Goal: Find specific page/section: Find specific page/section

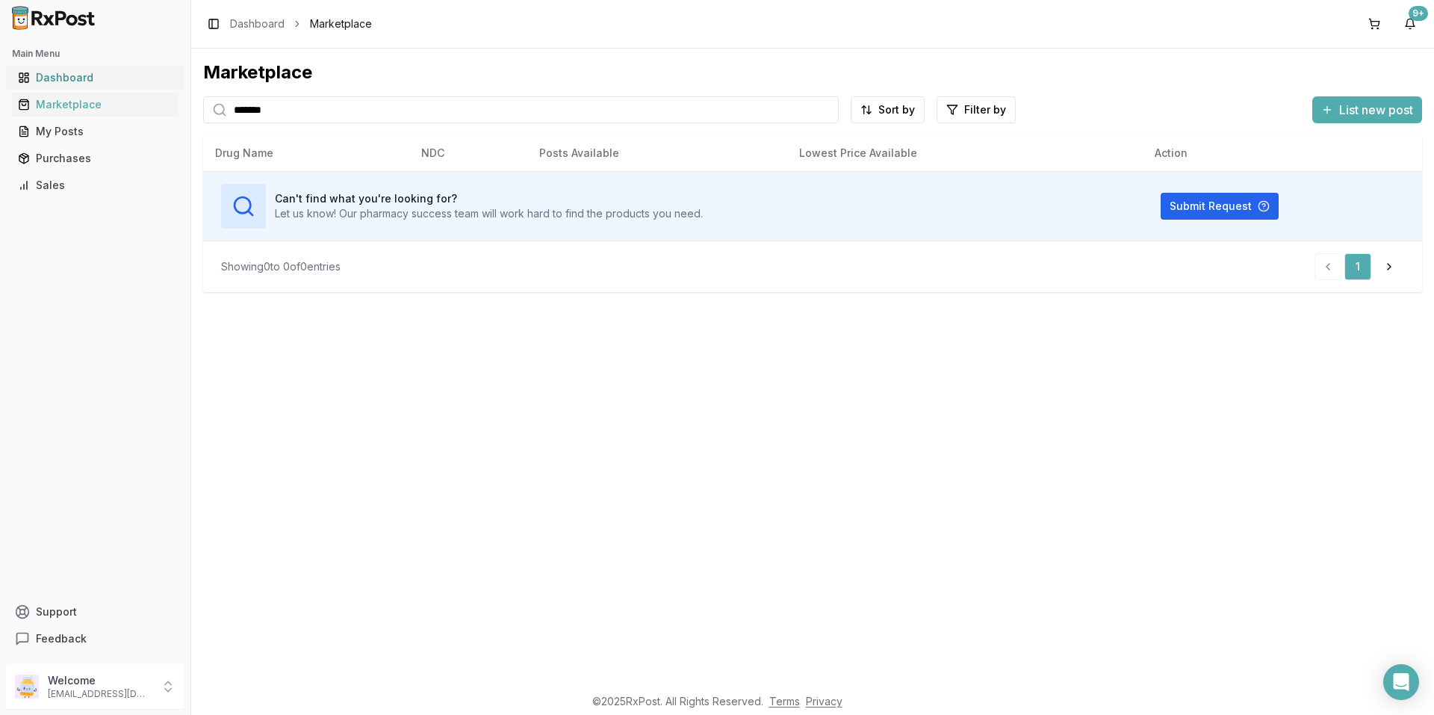
click at [46, 69] on link "Dashboard" at bounding box center [95, 77] width 167 height 27
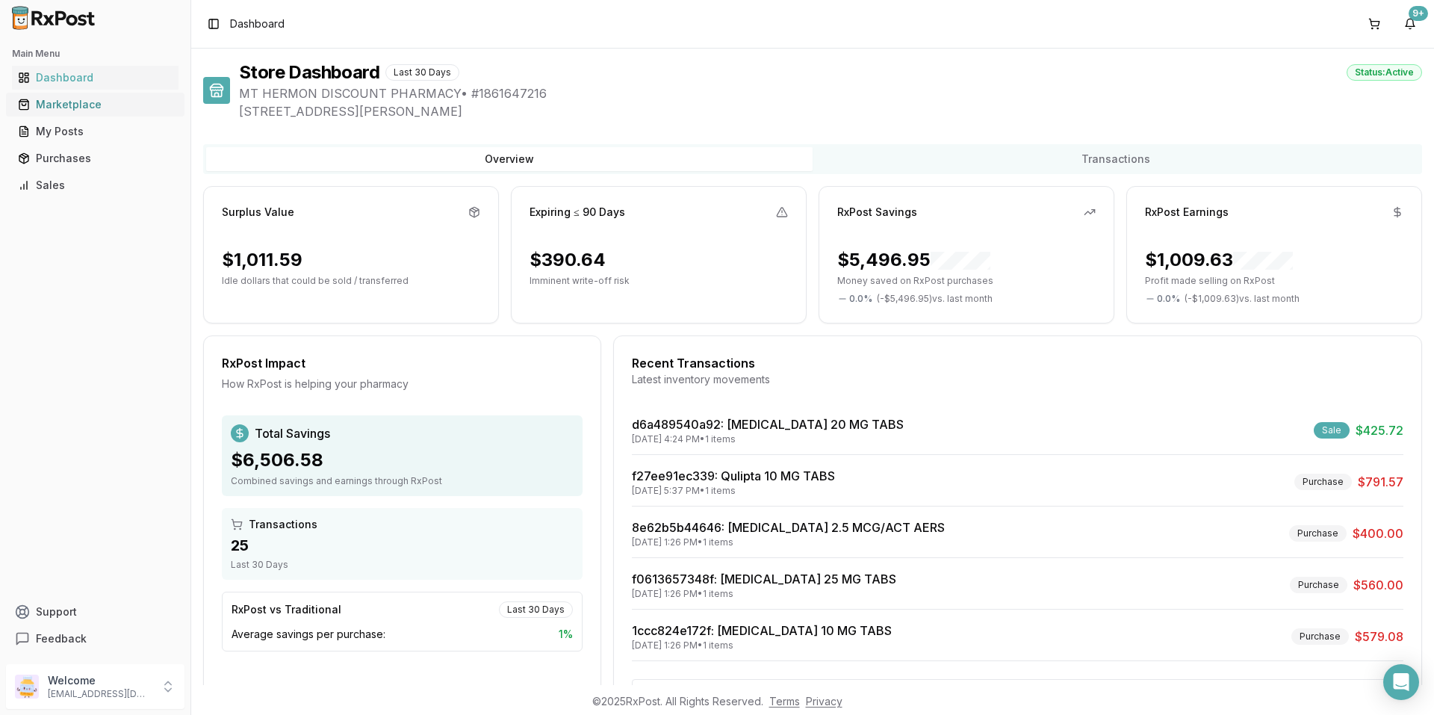
click at [66, 103] on div "Marketplace" at bounding box center [95, 104] width 155 height 15
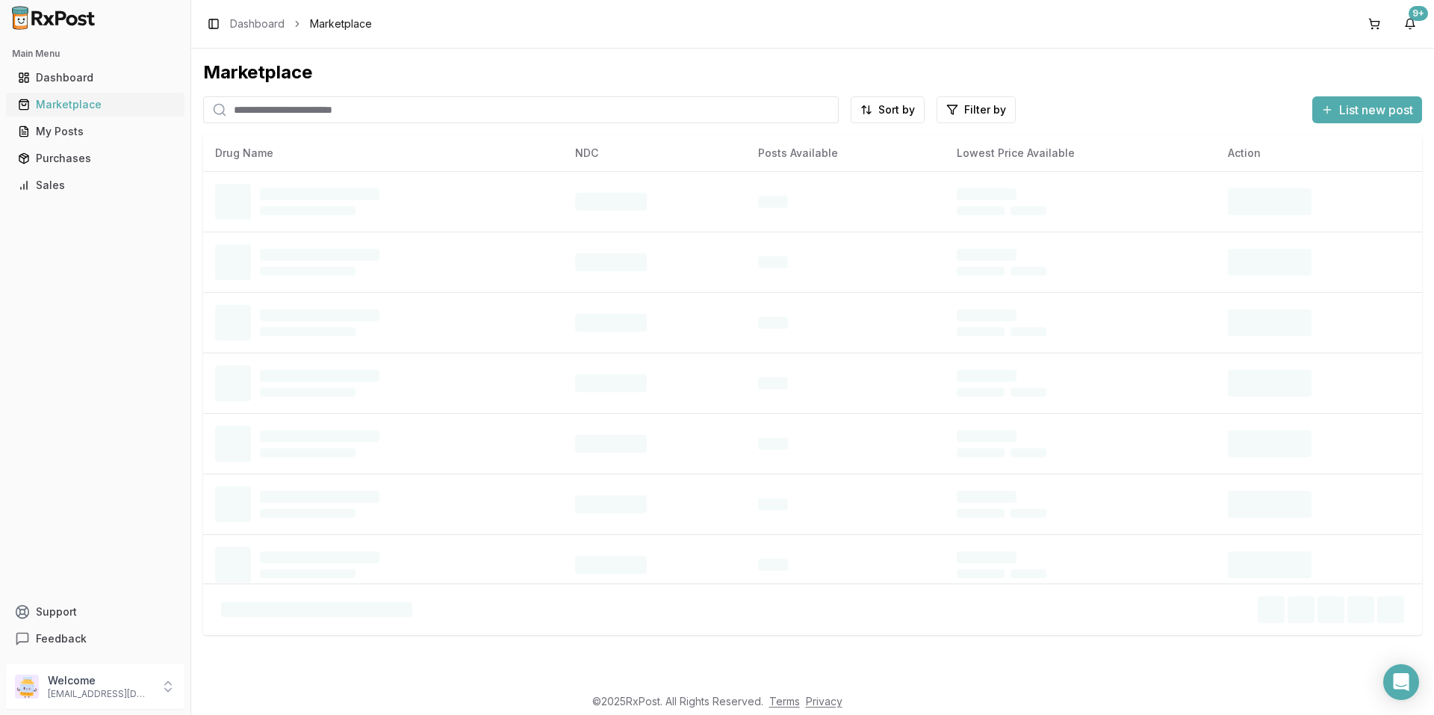
click at [74, 105] on div "Marketplace" at bounding box center [95, 104] width 155 height 15
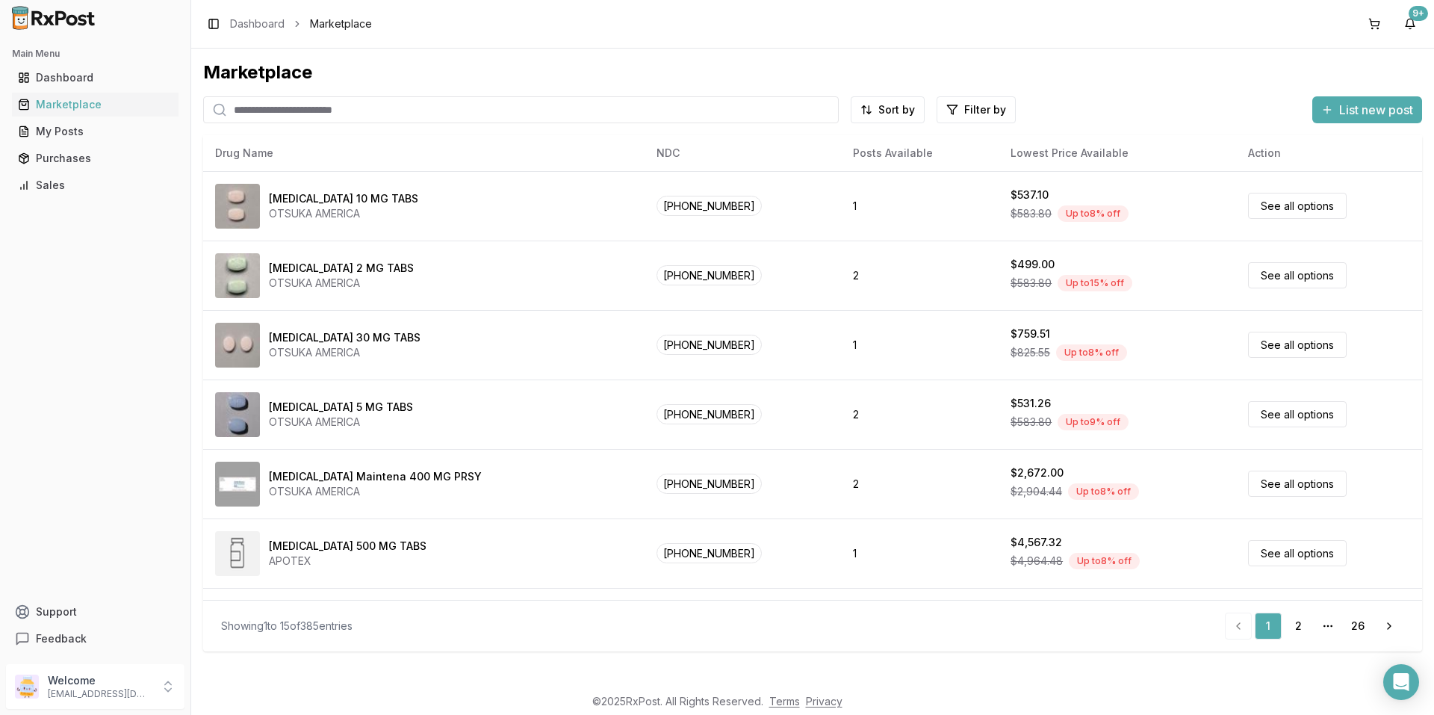
click at [319, 111] on input "search" at bounding box center [520, 109] width 635 height 27
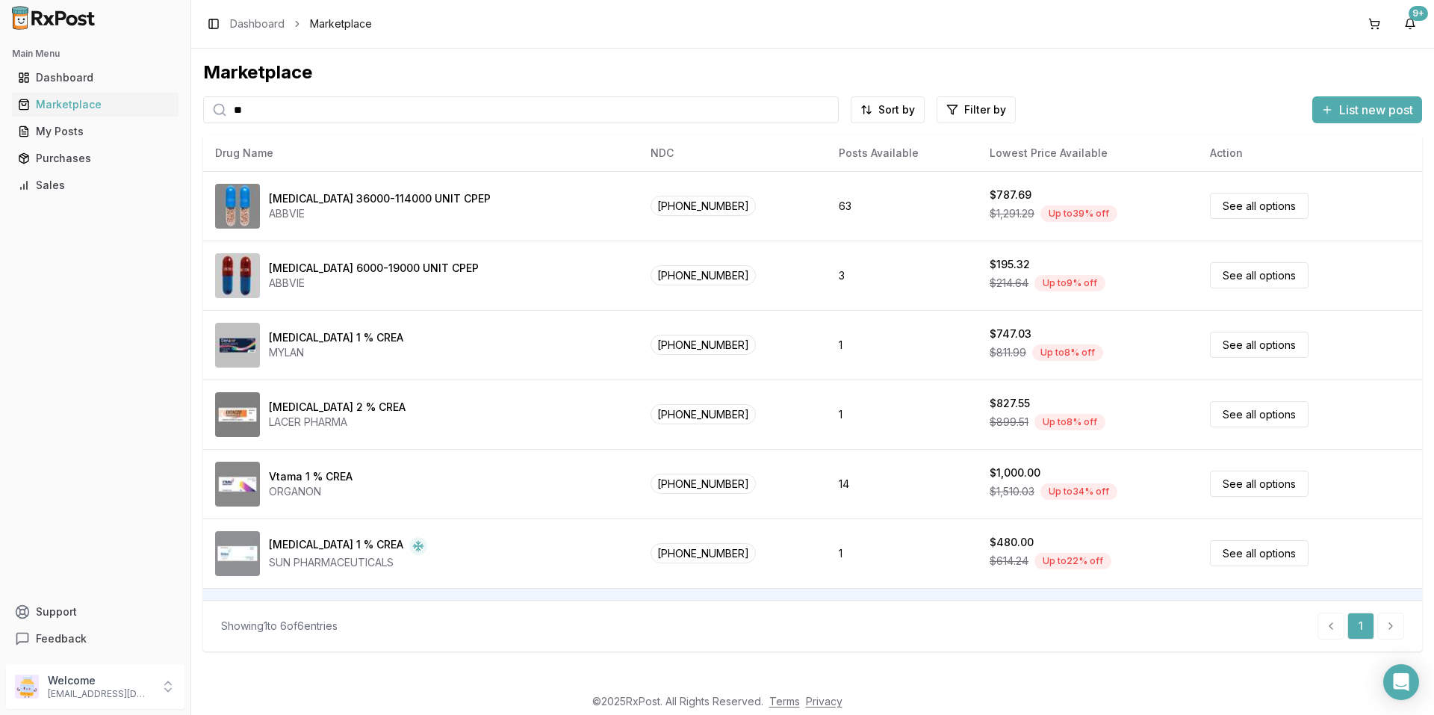
type input "*"
